Goal: Information Seeking & Learning: Learn about a topic

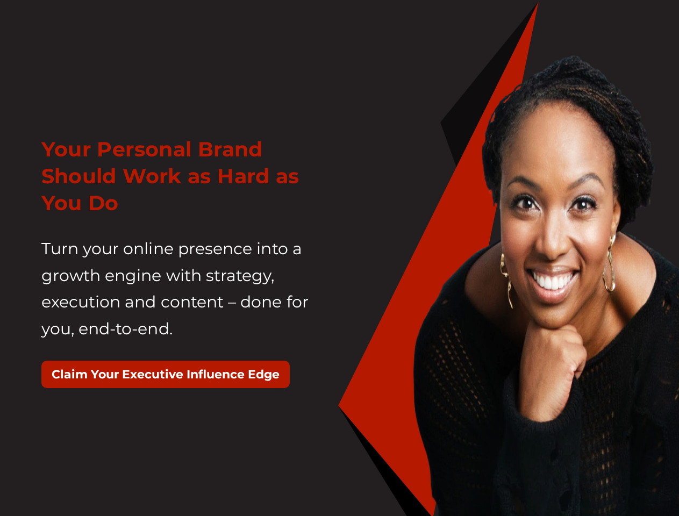
click at [339, 258] on div "Your Personal Brand Should Work as Hard as You Do Turn your online presence int…" at bounding box center [186, 268] width 307 height 290
